Goal: Information Seeking & Learning: Learn about a topic

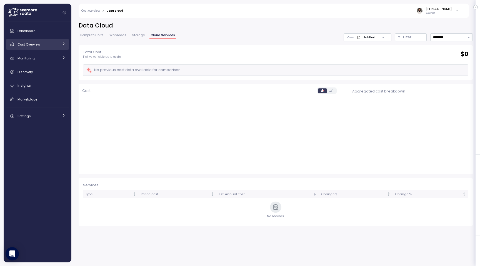
click at [57, 47] on div "Cost Overview" at bounding box center [39, 45] width 42 height 6
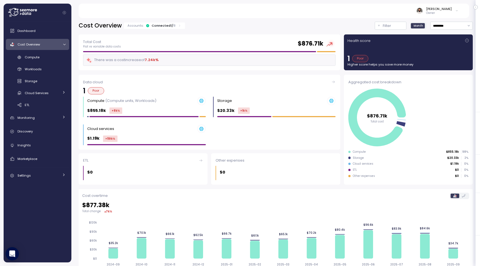
click at [175, 30] on div "Cost Overview Accounts: Connected 1 / 8 Filter Month ********* Filter Clear all…" at bounding box center [276, 198] width 394 height 353
click at [175, 28] on div "Accounts: Connected 1 / 8" at bounding box center [154, 26] width 61 height 6
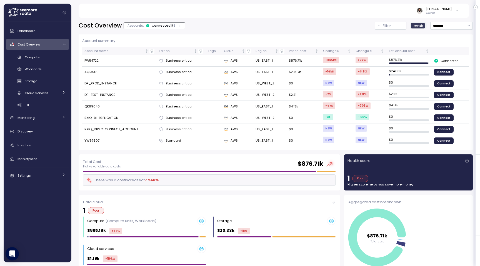
click at [175, 27] on div "Accounts: Connected 1 / 8" at bounding box center [155, 25] width 54 height 4
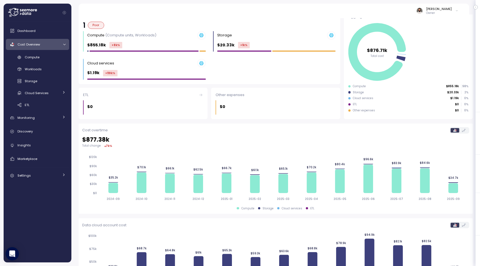
scroll to position [112, 0]
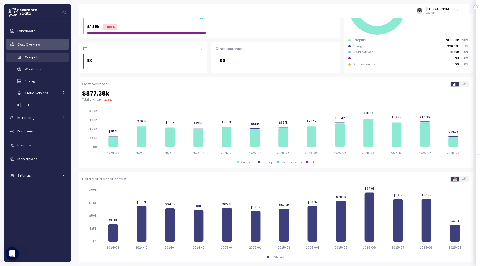
click at [43, 54] on link "Compute" at bounding box center [37, 57] width 63 height 9
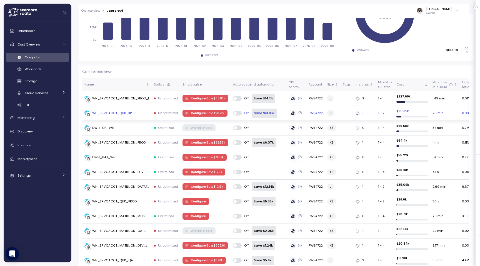
scroll to position [109, 0]
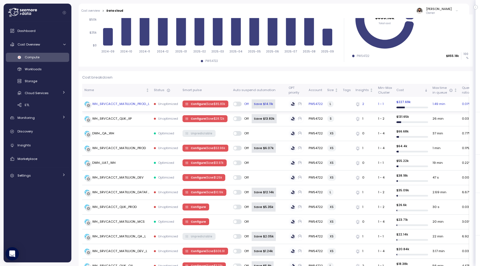
click at [148, 105] on div "WH_SRVCACCT_MATILLION_PROD_L" at bounding box center [120, 104] width 57 height 5
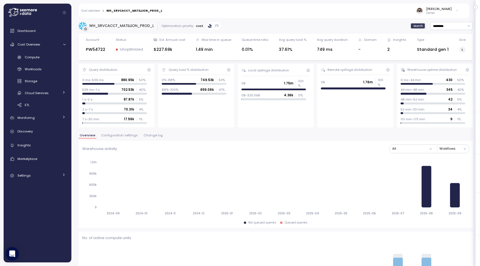
click at [451, 26] on input "*********" at bounding box center [451, 26] width 43 height 8
click at [448, 53] on div "Last 7 days" at bounding box center [451, 50] width 41 height 7
type input "**********"
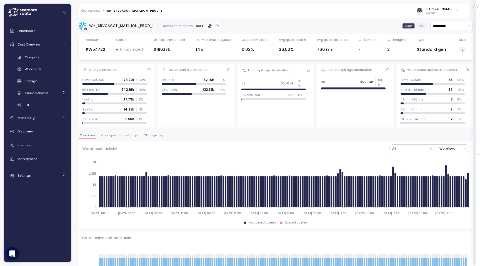
click at [122, 135] on span "Configuration settings" at bounding box center [119, 135] width 37 height 3
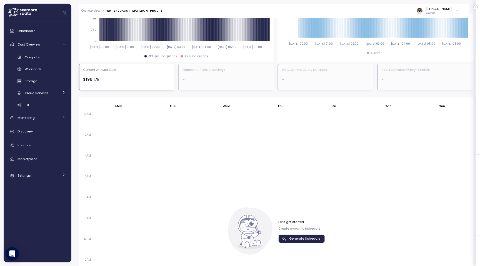
scroll to position [265, 0]
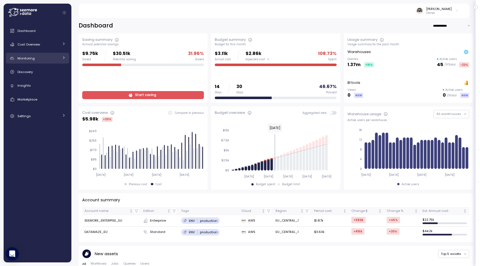
click at [50, 59] on div "Monitoring" at bounding box center [39, 59] width 42 height 6
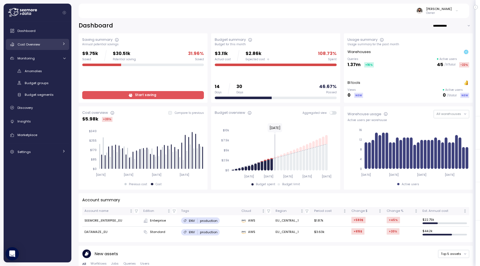
click at [49, 46] on div "Cost Overview" at bounding box center [39, 45] width 42 height 6
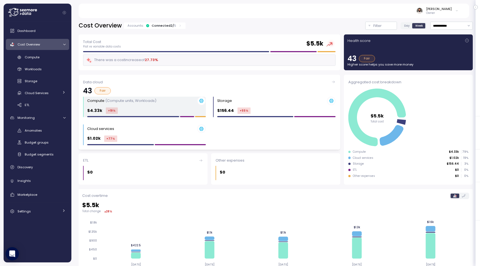
click at [136, 111] on div "$4.33k +19 %" at bounding box center [146, 111] width 119 height 6
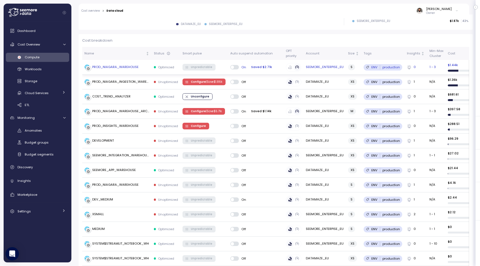
scroll to position [148, 0]
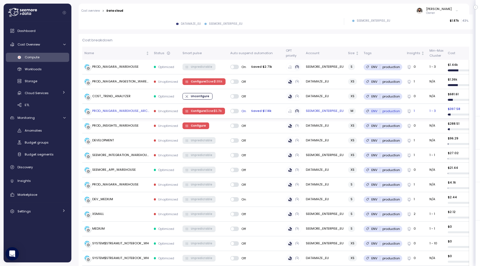
click at [135, 110] on div "PROD_NIAGARA_WAREHOUSE_ARCH" at bounding box center [120, 111] width 57 height 5
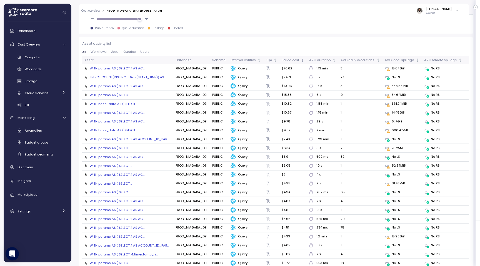
scroll to position [566, 0]
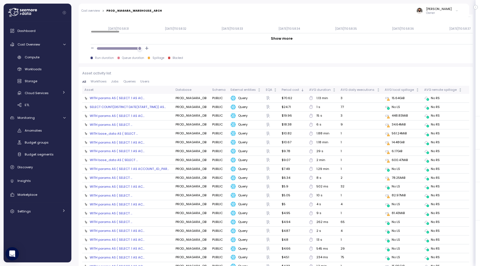
click at [133, 107] on div "SELECT COUNT(DISTINCT DATE(START_TIME)) AS..." at bounding box center [128, 107] width 76 height 4
click at [332, 90] on div "AVG duration" at bounding box center [320, 90] width 23 height 5
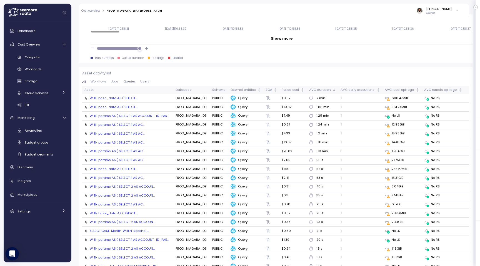
click at [111, 99] on div "WITH base_data AS ( SELECT ..." at bounding box center [114, 98] width 48 height 4
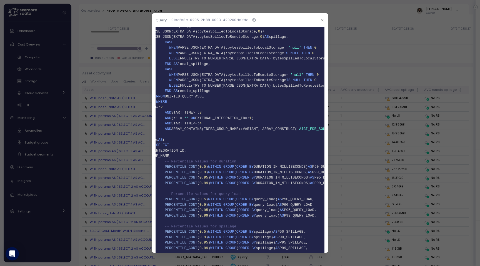
scroll to position [112, 0]
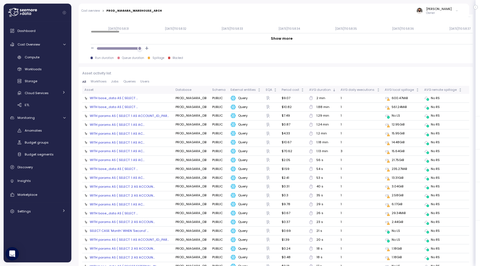
click at [132, 117] on div "WITH params AS ( SELECT :1 AS ACCOUNT_ID_PAR..." at bounding box center [129, 116] width 79 height 4
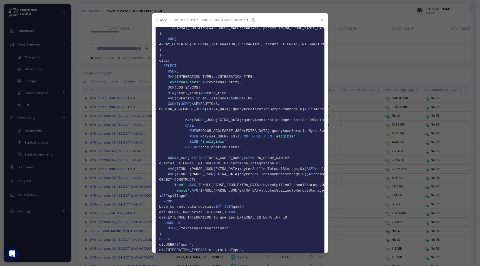
scroll to position [657, 0]
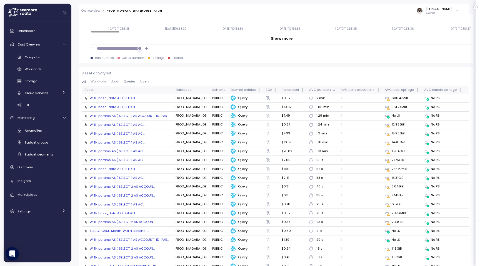
click at [141, 114] on div "WITH params AS ( SELECT :1 AS ACCOUNT_ID_PAR..." at bounding box center [129, 116] width 79 height 4
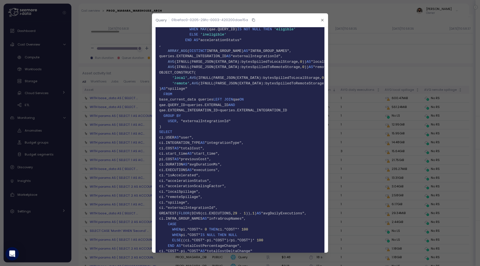
scroll to position [532, 0]
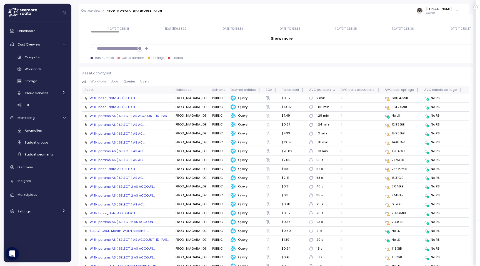
click at [116, 123] on div "WITH params AS ( SELECT :1 AS AC..." at bounding box center [117, 125] width 55 height 4
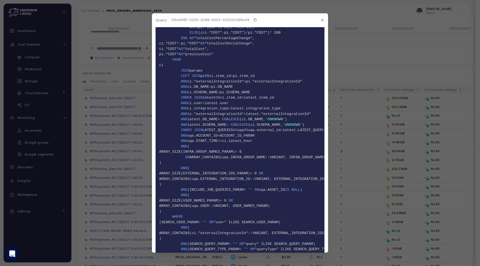
scroll to position [998, 0]
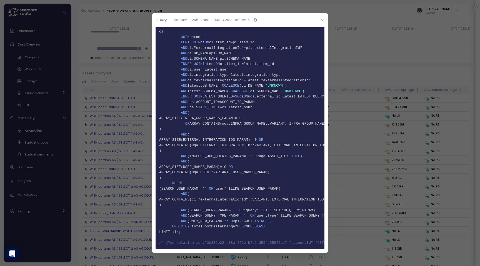
click at [255, 20] on icon "button" at bounding box center [255, 20] width 2 height 2
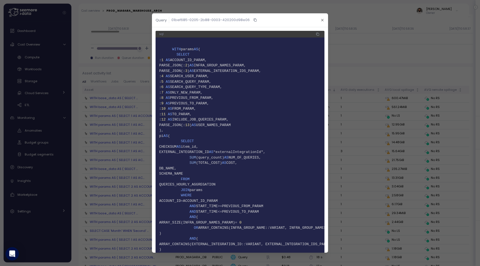
scroll to position [1, 0]
click at [324, 19] on icon "button" at bounding box center [323, 20] width 4 height 4
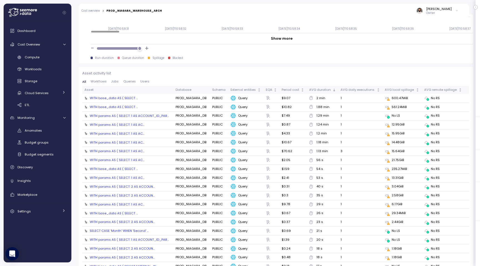
click at [135, 123] on div "WITH params AS ( SELECT :1 AS AC..." at bounding box center [117, 125] width 55 height 4
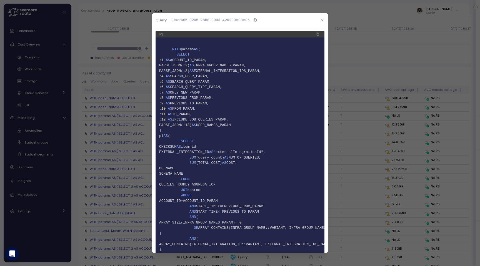
click at [316, 35] on icon "button" at bounding box center [318, 34] width 4 height 7
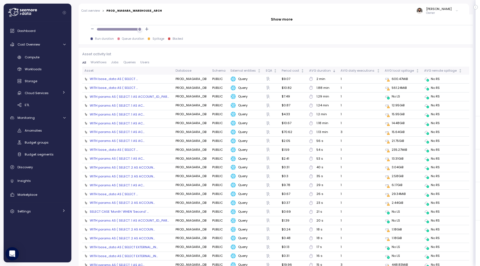
scroll to position [584, 0]
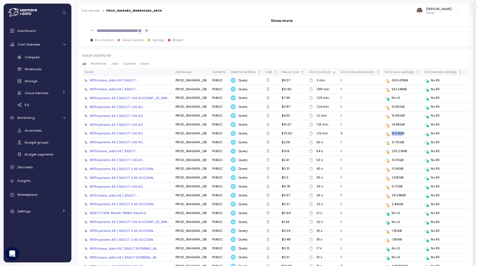
drag, startPoint x: 391, startPoint y: 131, endPoint x: 402, endPoint y: 131, distance: 10.8
click at [402, 131] on div "15.64GiB" at bounding box center [402, 133] width 35 height 5
click at [127, 131] on div "WITH params AS ( SELECT :1 AS AC..." at bounding box center [117, 133] width 55 height 4
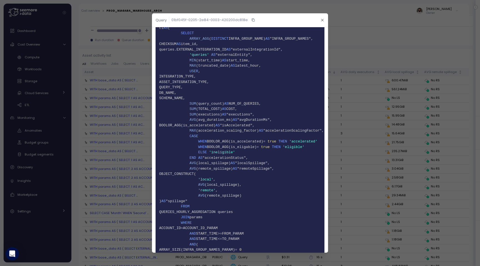
scroll to position [0, 0]
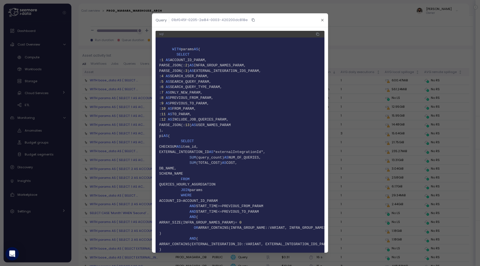
click at [253, 18] on icon "button" at bounding box center [253, 20] width 4 height 7
click at [227, 79] on span "8 : 5 AS SEARCH_QUERY_PARAM," at bounding box center [240, 82] width 162 height 6
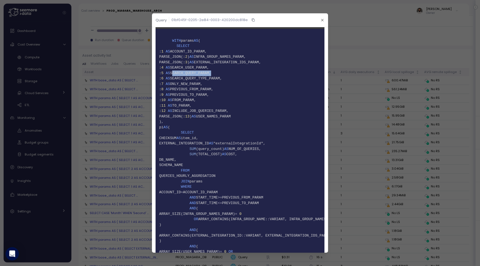
scroll to position [13, 0]
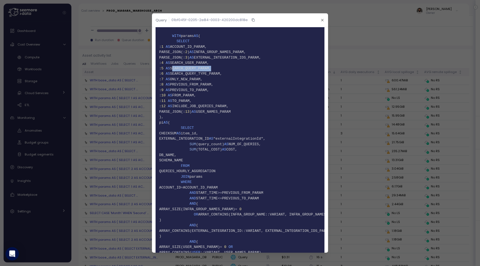
copy span "SEARCH_QUERY_PARAM"
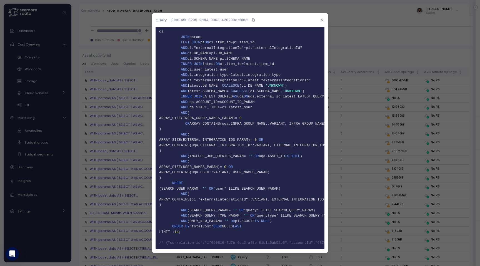
scroll to position [0, 0]
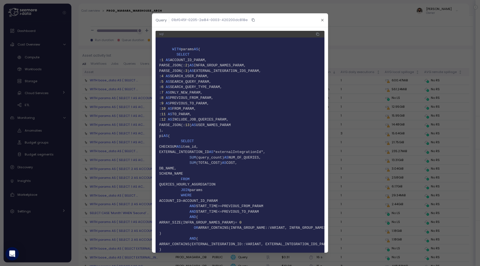
click at [319, 34] on icon "button" at bounding box center [318, 34] width 2 height 2
click at [246, 65] on span "INFRA_GROUP_NAMES_PARAM," at bounding box center [220, 65] width 52 height 4
copy span "INFRA_GROUP_NAMES_PARAM"
click at [317, 22] on header "Query 01bf045f-0205-2e84-0003-420200dc818e" at bounding box center [240, 20] width 176 height 14
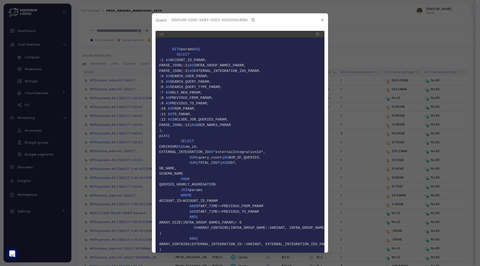
click at [322, 22] on icon "button" at bounding box center [323, 20] width 4 height 4
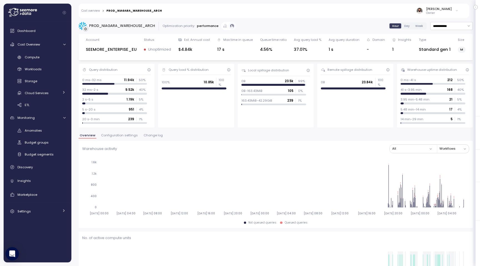
click at [129, 49] on div "SEEMORE_ENTERPISE_EU" at bounding box center [111, 49] width 51 height 6
copy div "SEEMORE_ENTERPISE_EU"
click at [58, 58] on div "Compute" at bounding box center [45, 57] width 41 height 6
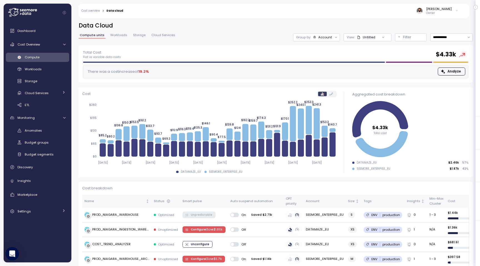
click at [96, 12] on link "Cost overview" at bounding box center [90, 10] width 19 height 3
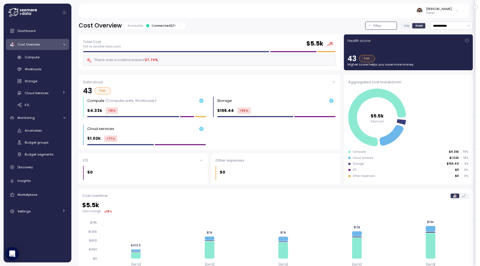
click at [373, 26] on button "Filter" at bounding box center [381, 26] width 32 height 8
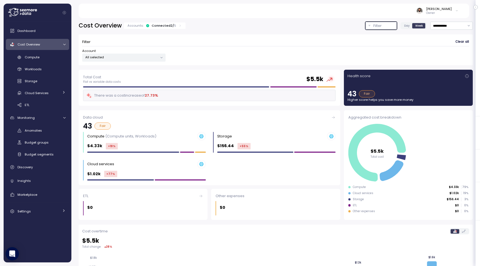
click at [135, 58] on p "All selected" at bounding box center [121, 57] width 73 height 4
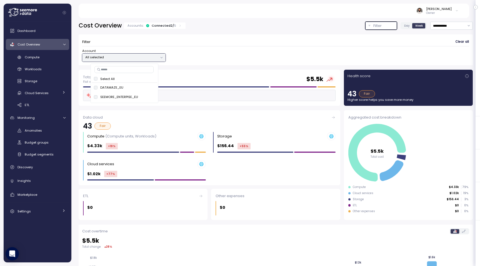
click at [138, 58] on p "All selected" at bounding box center [121, 57] width 73 height 4
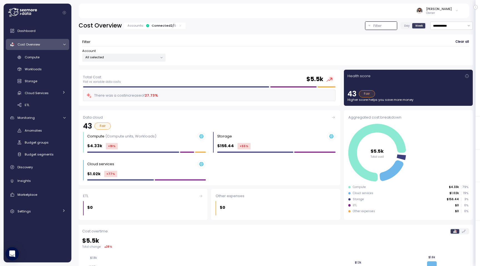
click at [180, 25] on div "Accounts: Connected 2 / 5" at bounding box center [155, 26] width 62 height 6
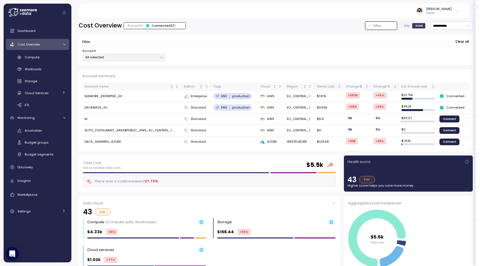
click at [447, 12] on p "Owner" at bounding box center [439, 13] width 26 height 4
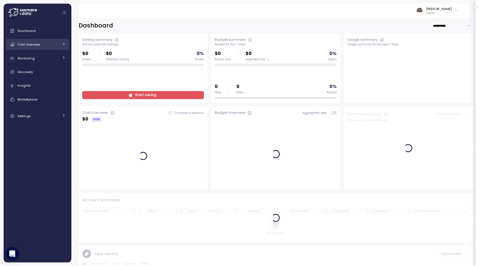
click at [38, 40] on link "Cost Overview" at bounding box center [37, 44] width 63 height 11
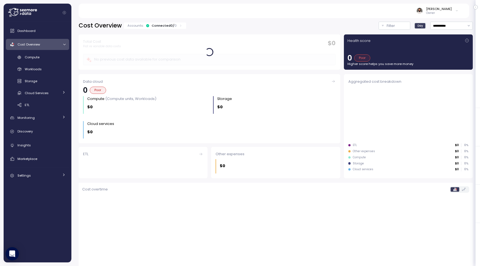
click at [174, 25] on div "Accounts: Connected 0 / 0" at bounding box center [155, 25] width 55 height 4
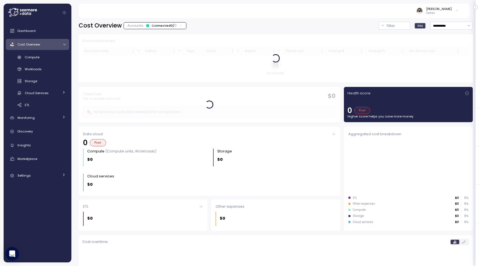
click at [445, 14] on p "Owner" at bounding box center [439, 13] width 26 height 4
click at [33, 15] on icon at bounding box center [22, 12] width 29 height 9
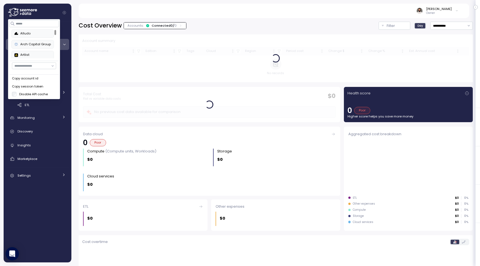
click at [44, 79] on div "Copy account id" at bounding box center [34, 78] width 44 height 5
